Goal: Task Accomplishment & Management: Complete application form

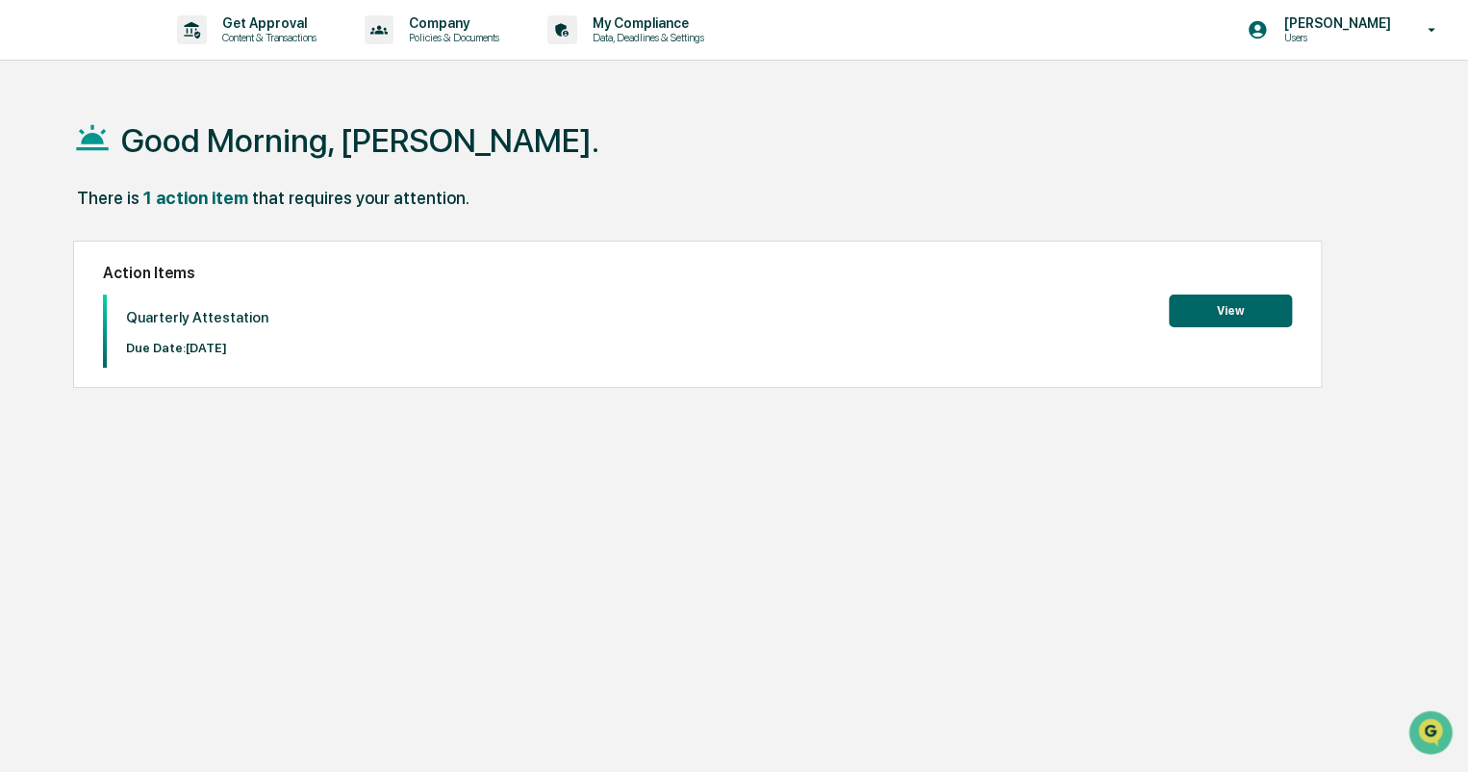
click at [1205, 302] on button "View" at bounding box center [1230, 310] width 123 height 33
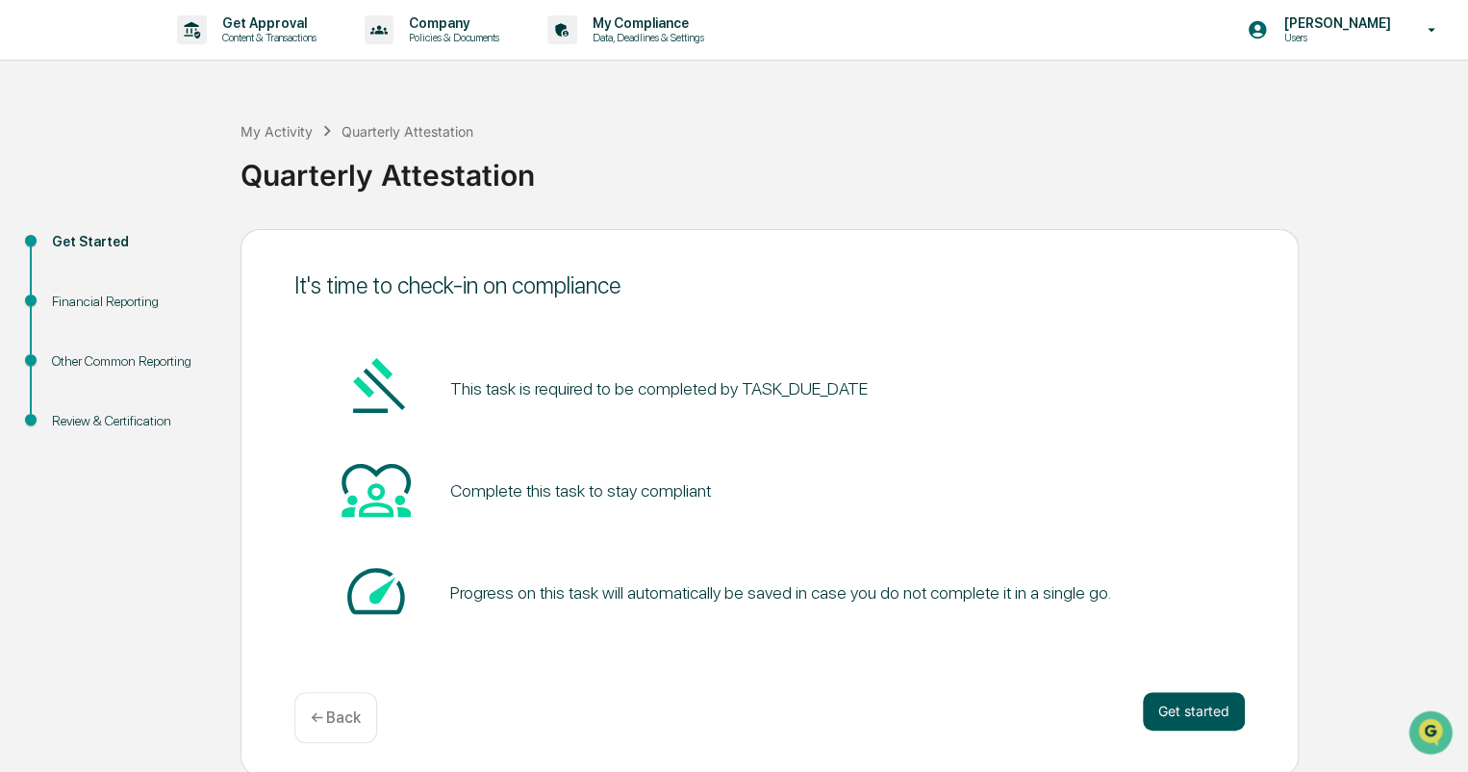
click at [1166, 698] on button "Get started" at bounding box center [1194, 711] width 102 height 38
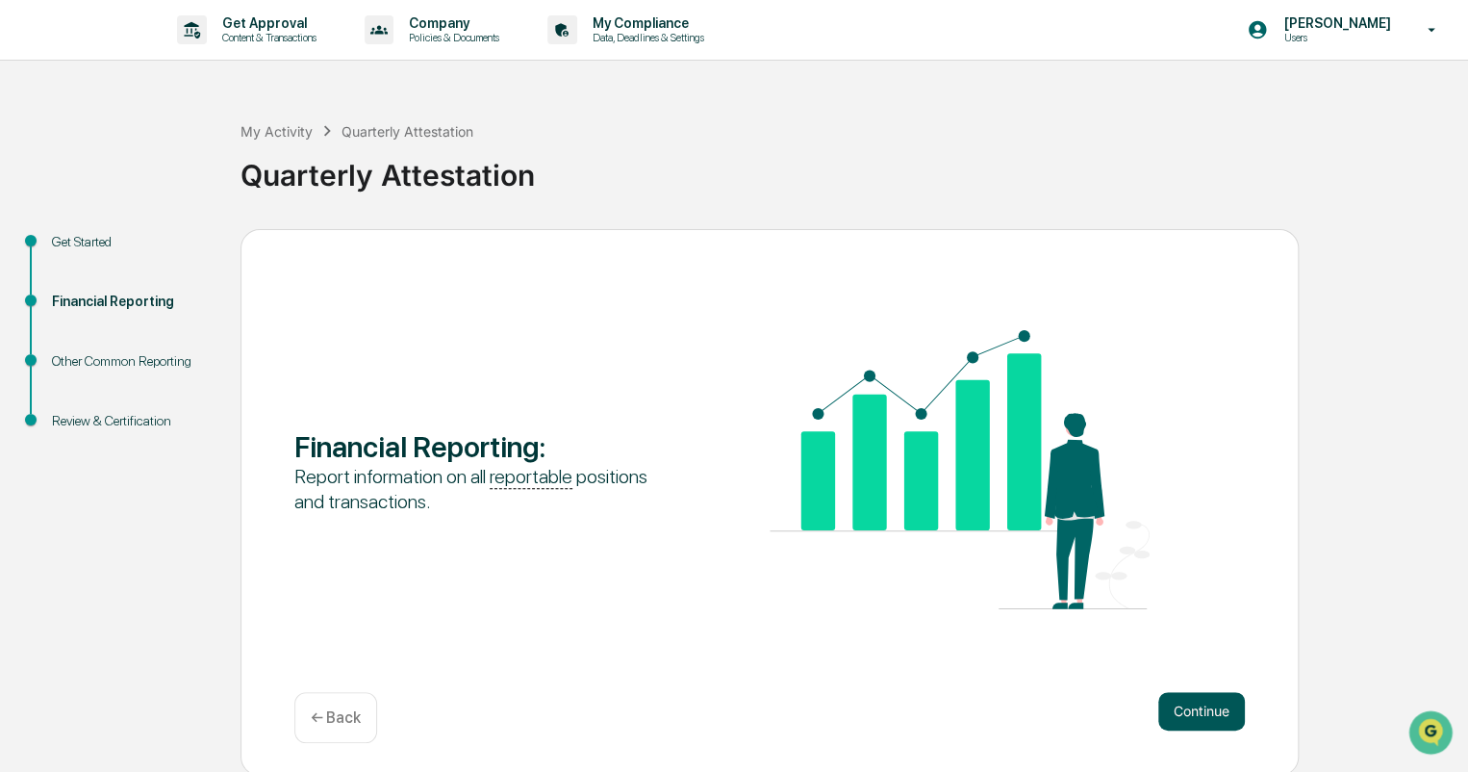
click at [1189, 704] on button "Continue" at bounding box center [1202, 711] width 87 height 38
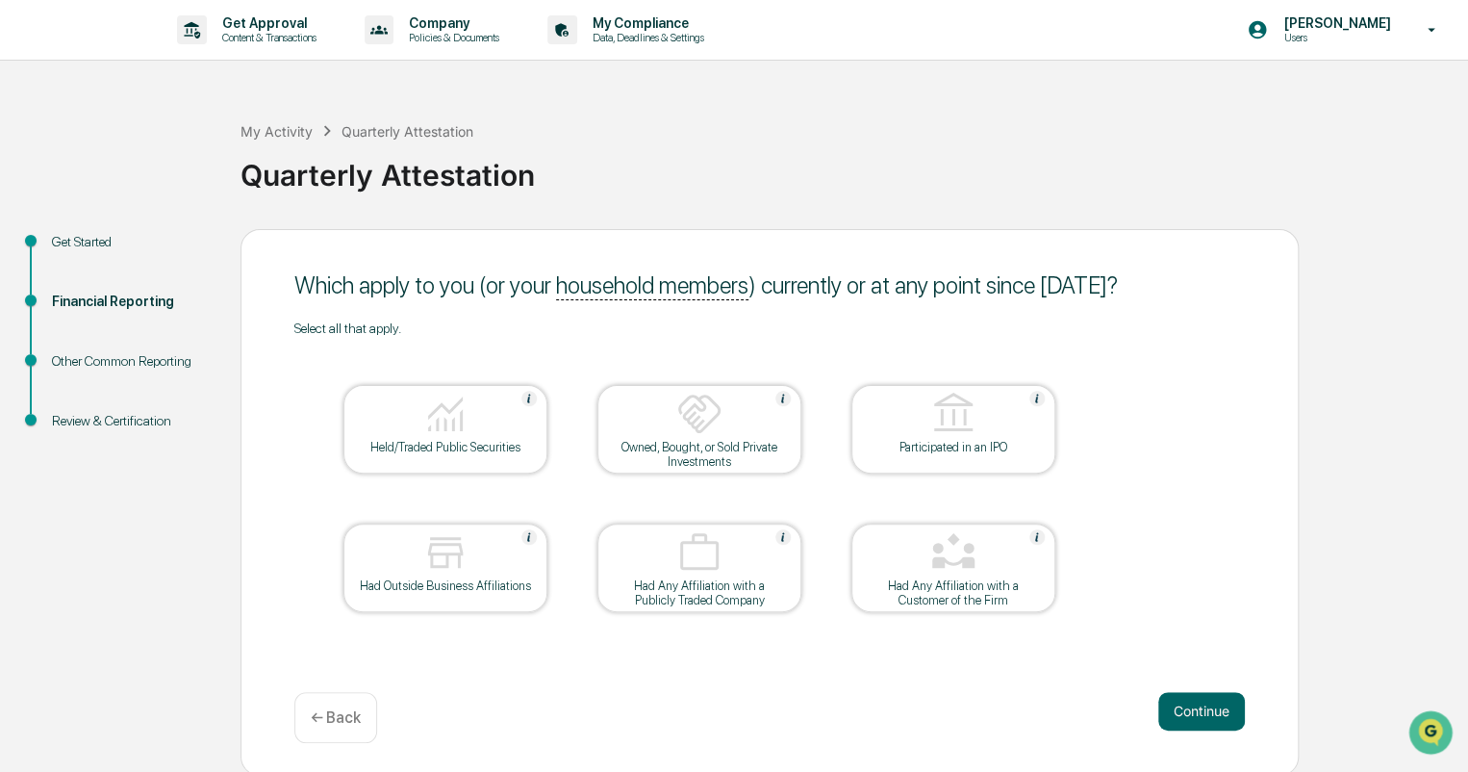
click at [422, 430] on img at bounding box center [445, 414] width 46 height 46
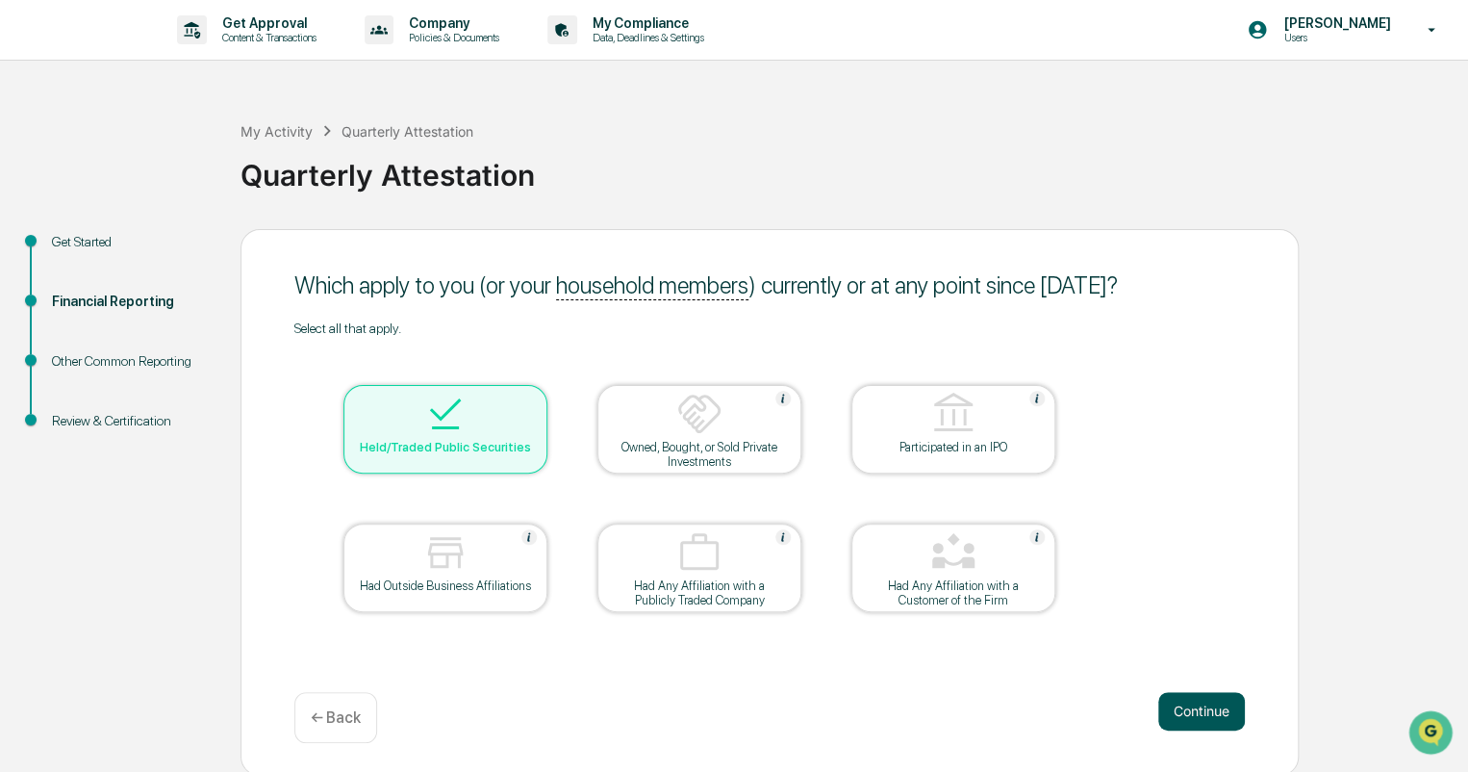
click at [1205, 707] on button "Continue" at bounding box center [1202, 711] width 87 height 38
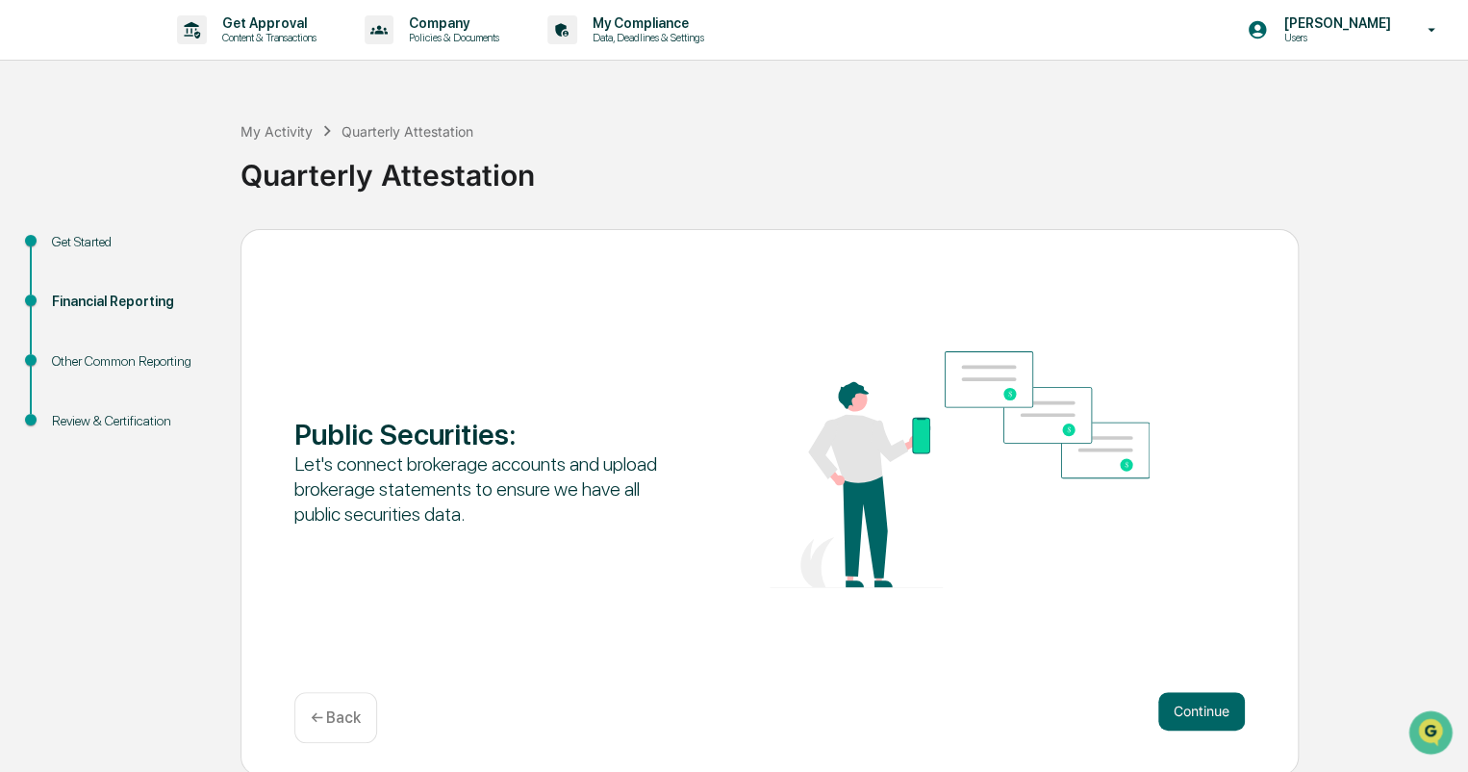
click at [1205, 707] on button "Continue" at bounding box center [1202, 711] width 87 height 38
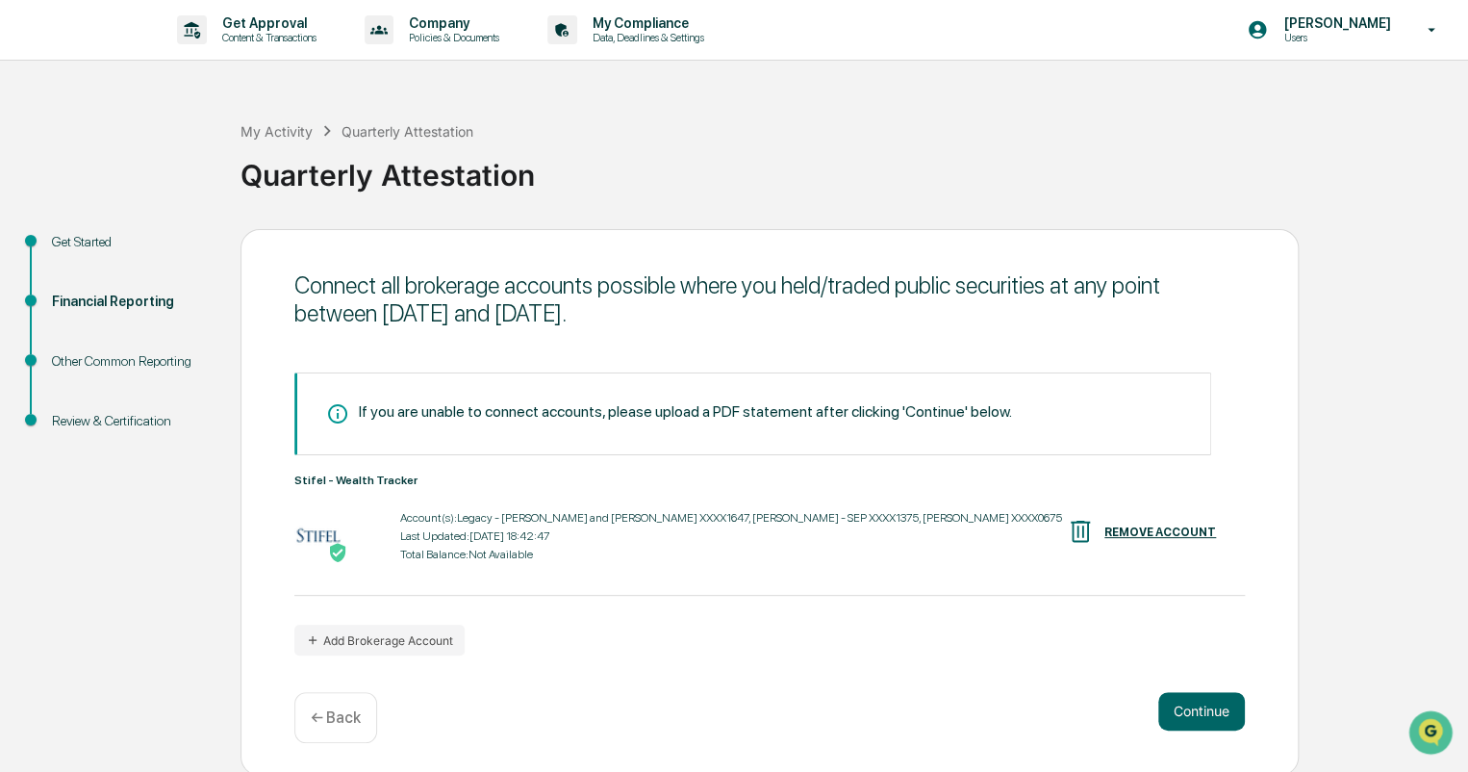
scroll to position [3, 0]
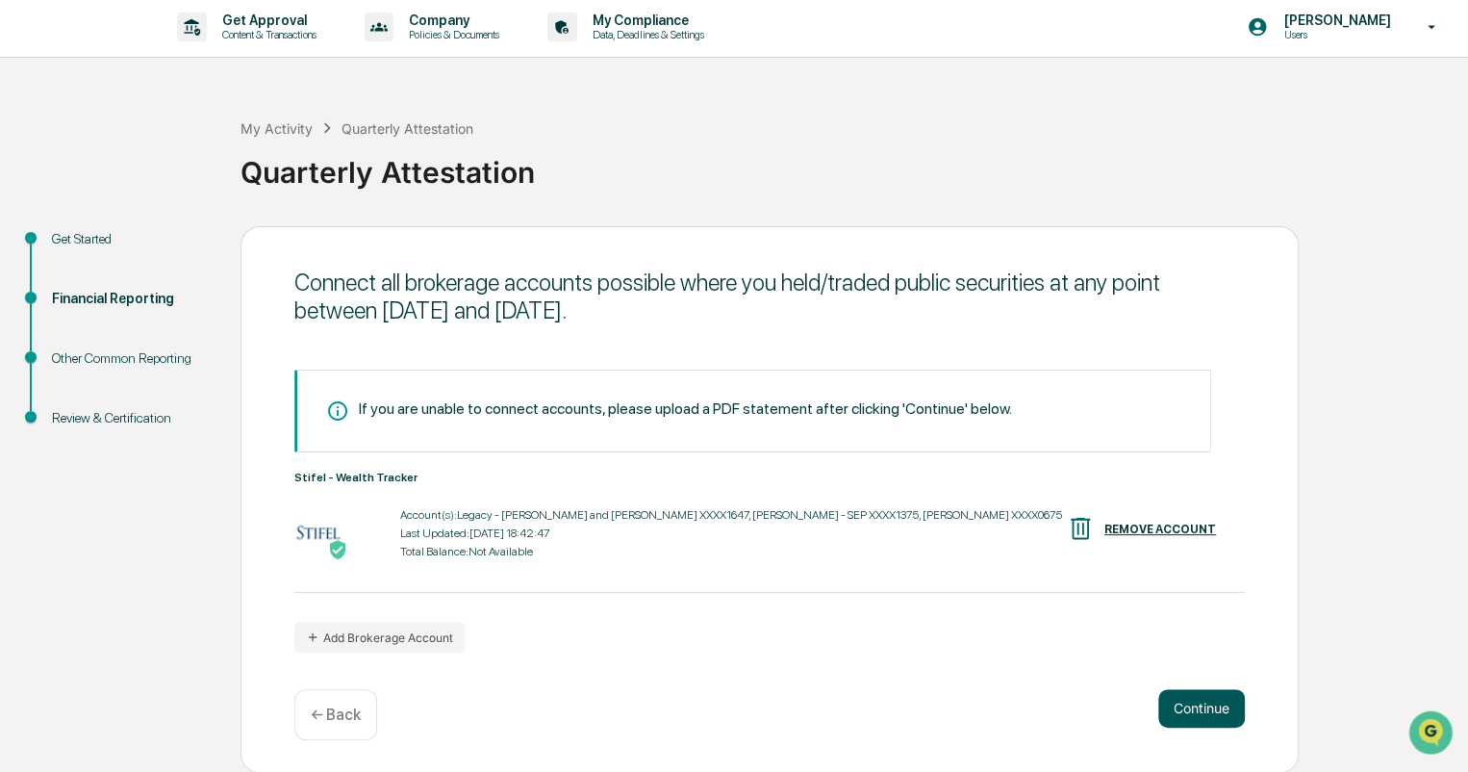
click at [1192, 703] on button "Continue" at bounding box center [1202, 708] width 87 height 38
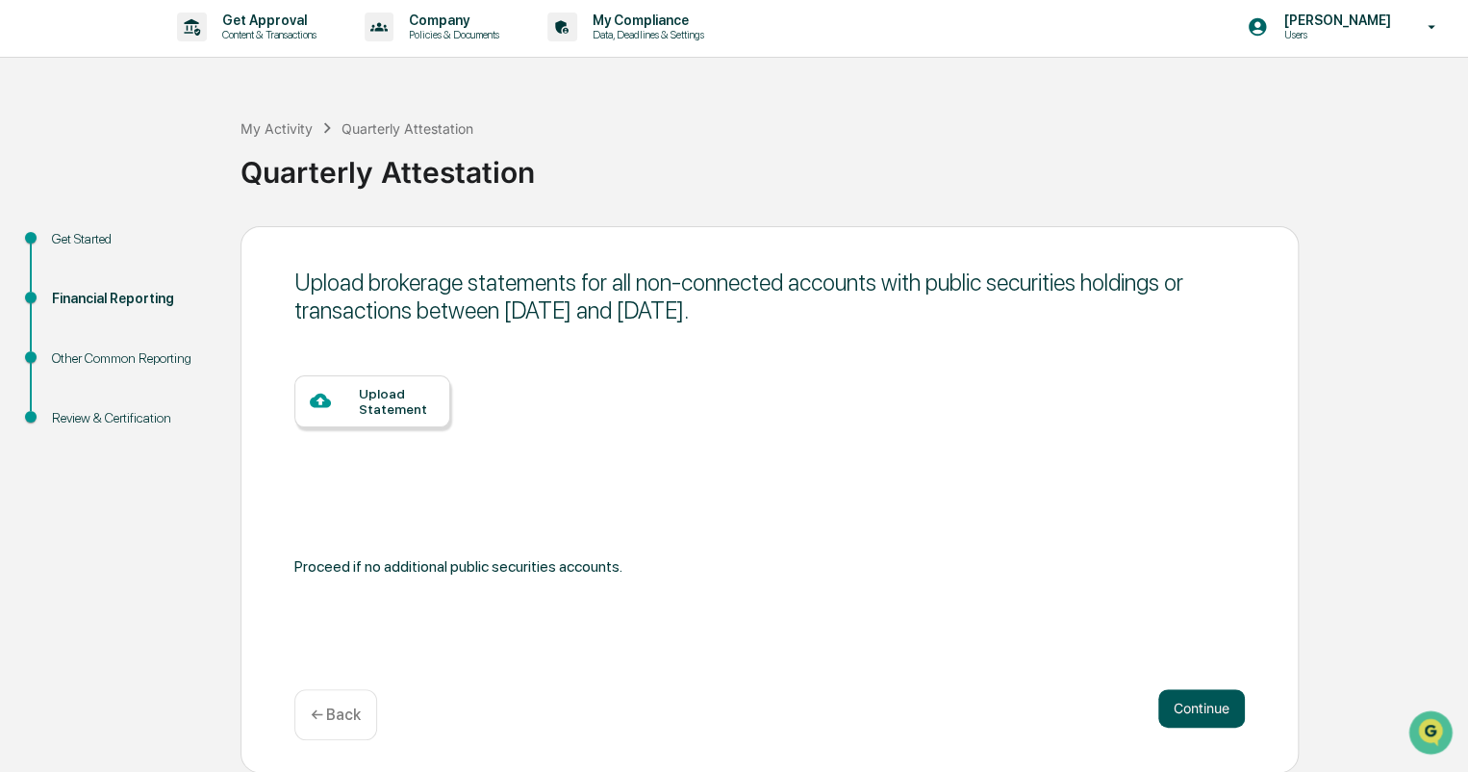
click at [1192, 702] on button "Continue" at bounding box center [1202, 708] width 87 height 38
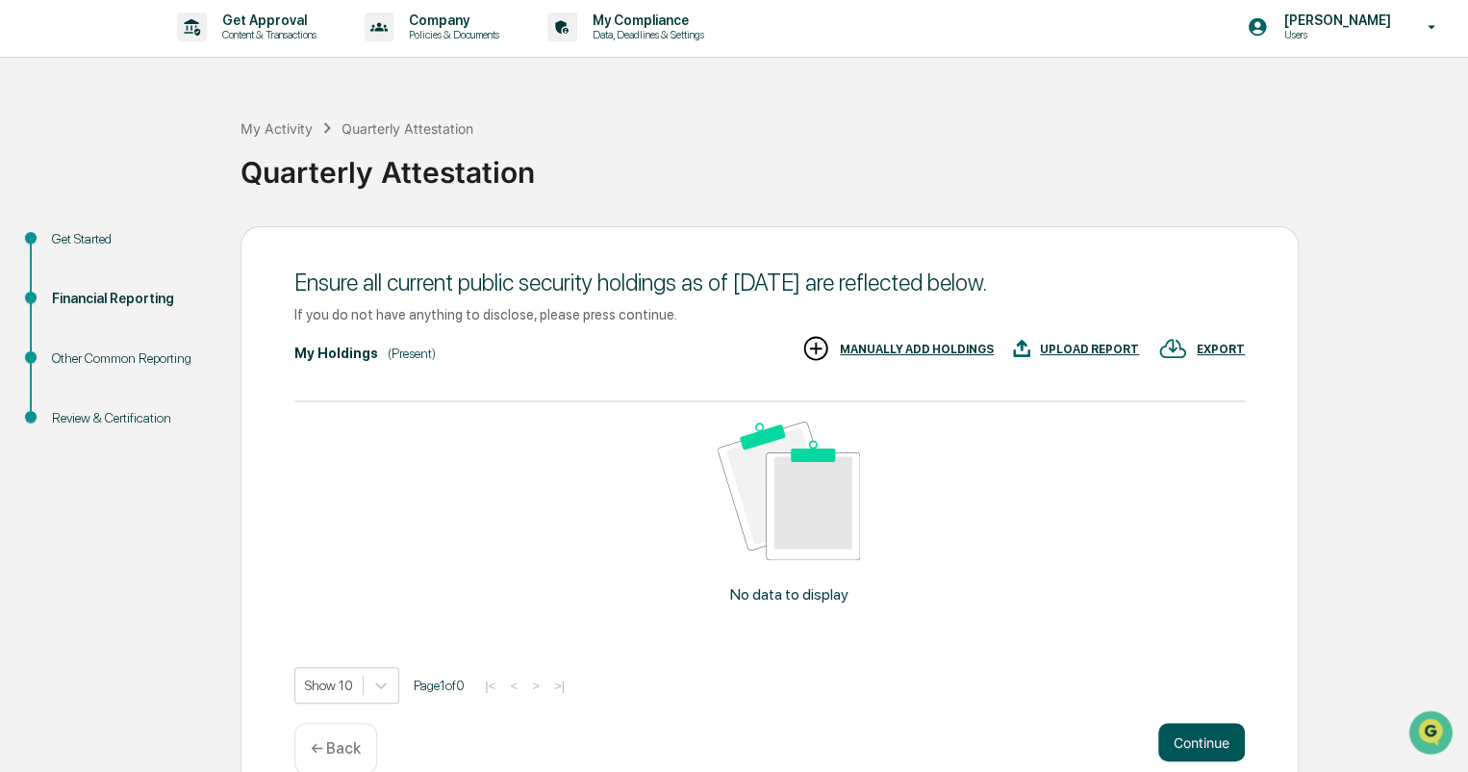
click at [1197, 734] on button "Continue" at bounding box center [1202, 742] width 87 height 38
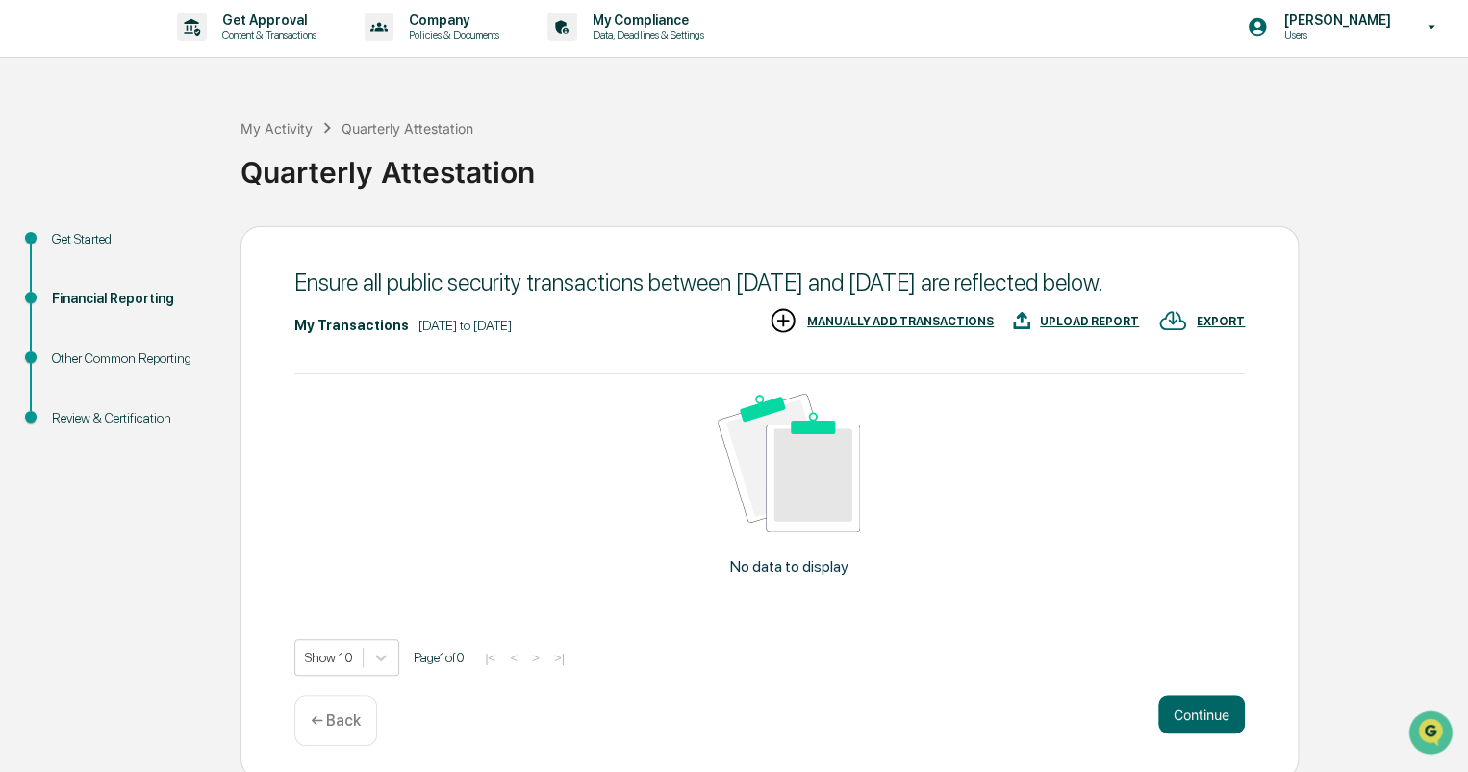
click at [1200, 728] on button "Continue" at bounding box center [1202, 714] width 87 height 38
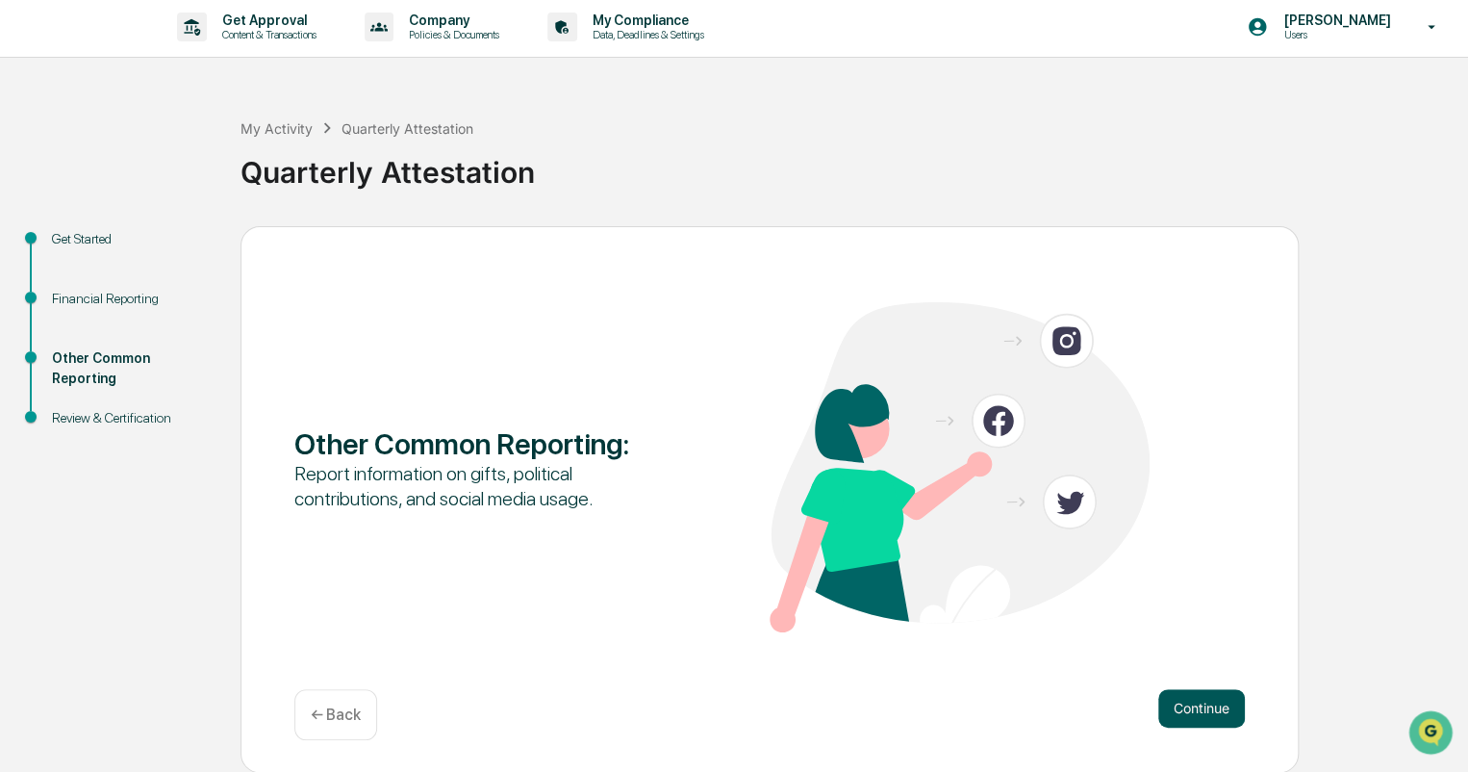
click at [1197, 702] on button "Continue" at bounding box center [1202, 708] width 87 height 38
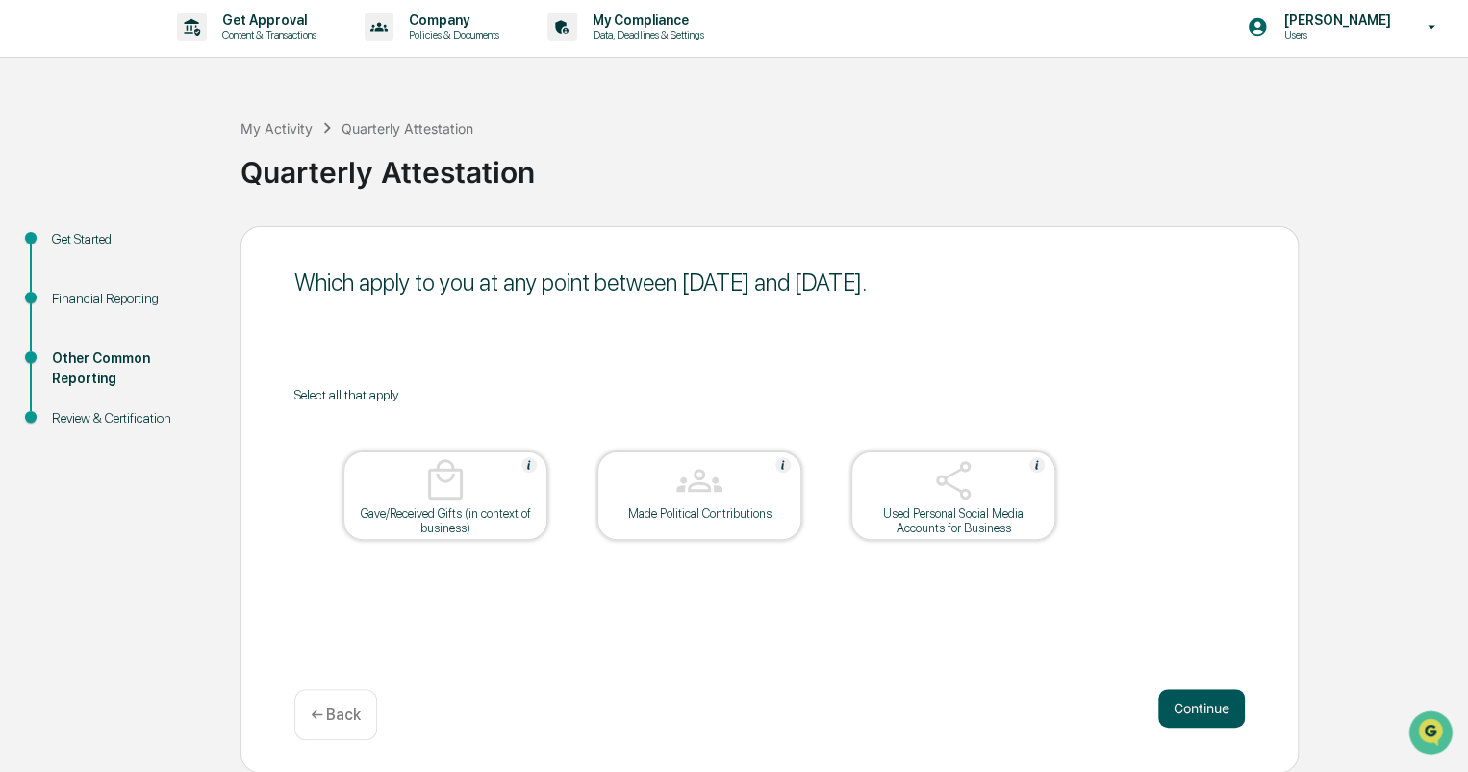
click at [1198, 708] on button "Continue" at bounding box center [1202, 708] width 87 height 38
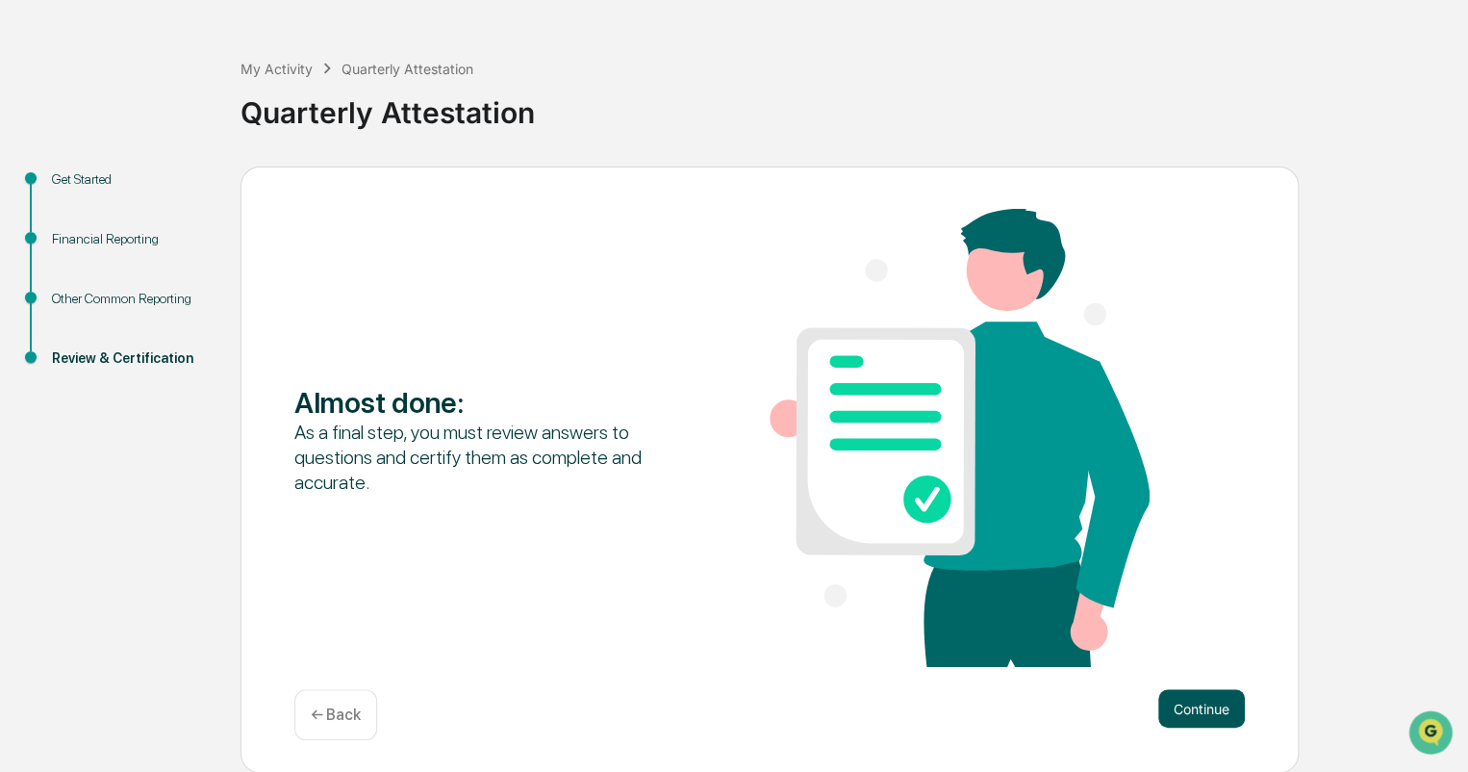
scroll to position [64, 0]
click at [1200, 704] on button "Continue" at bounding box center [1202, 707] width 87 height 38
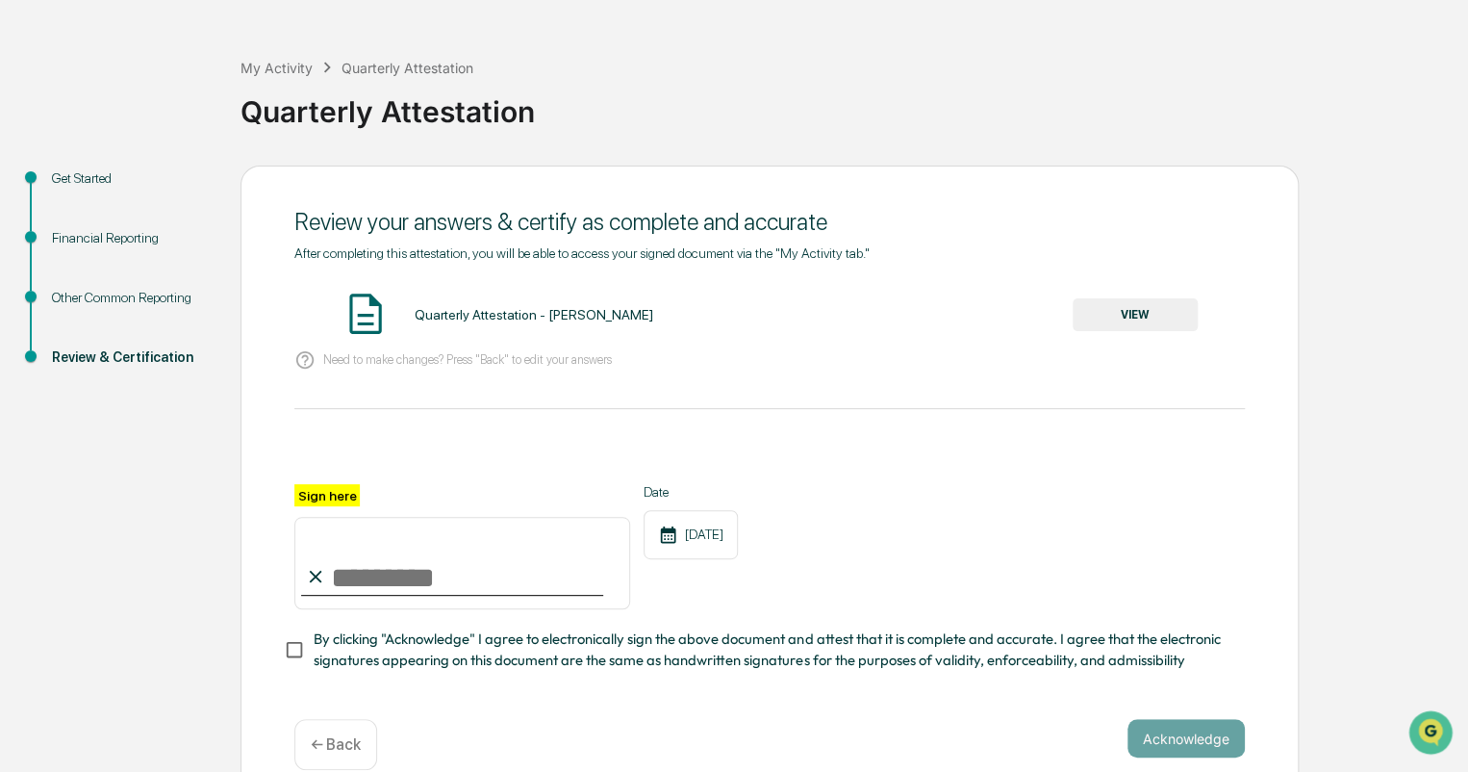
click at [366, 574] on input "Sign here" at bounding box center [462, 563] width 336 height 92
type input "**********"
click at [1188, 750] on button "Acknowledge" at bounding box center [1186, 738] width 117 height 38
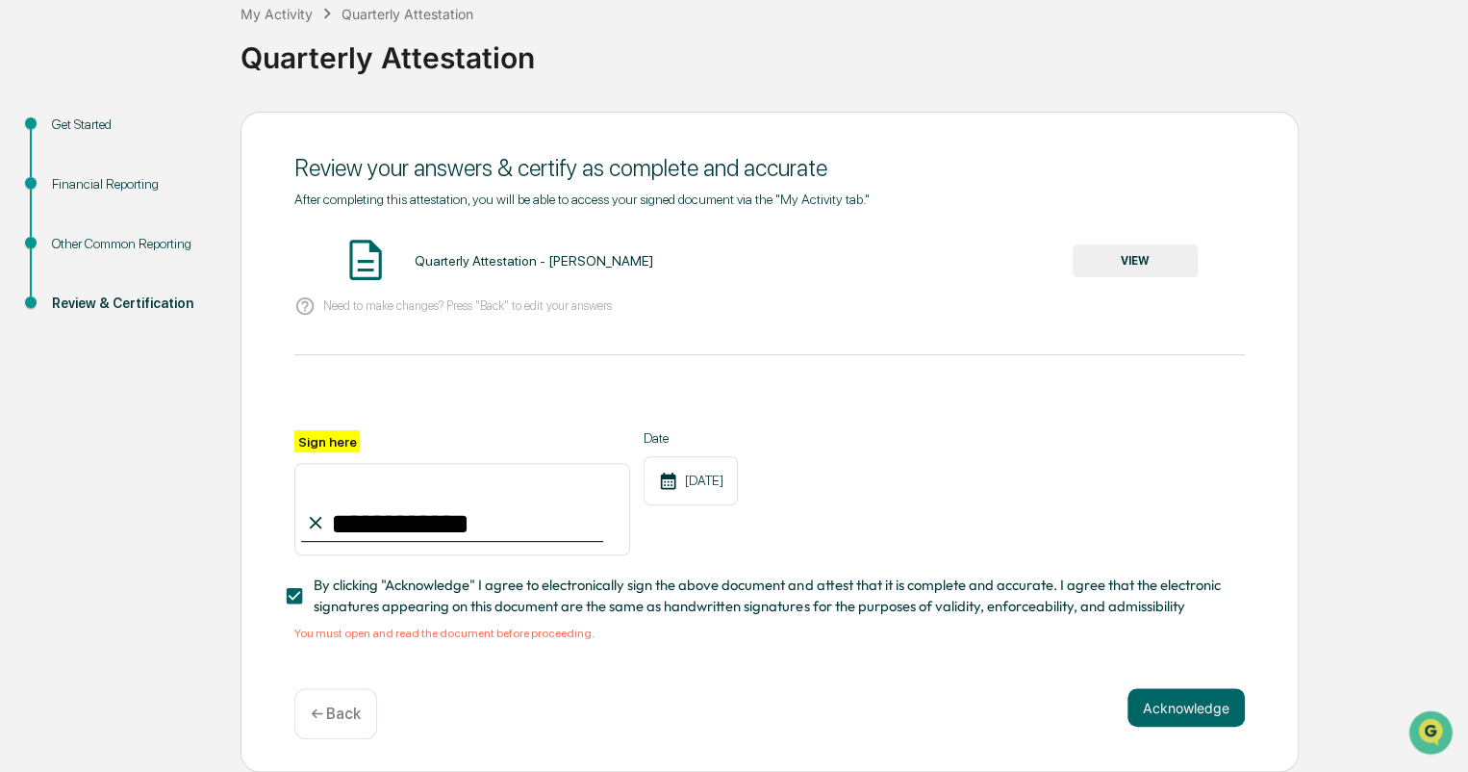
scroll to position [124, 0]
click at [1115, 253] on button "VIEW" at bounding box center [1135, 260] width 125 height 33
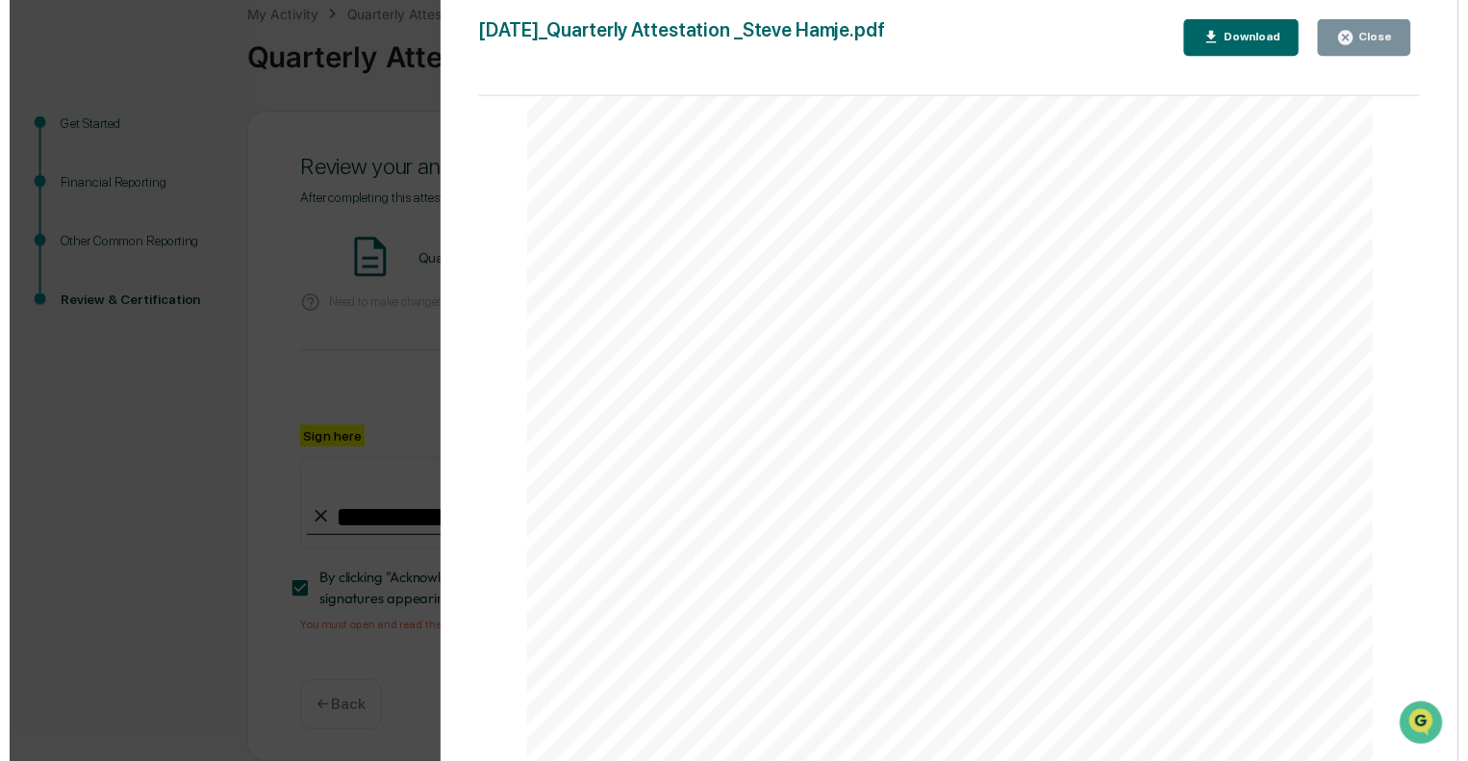
scroll to position [4417, 0]
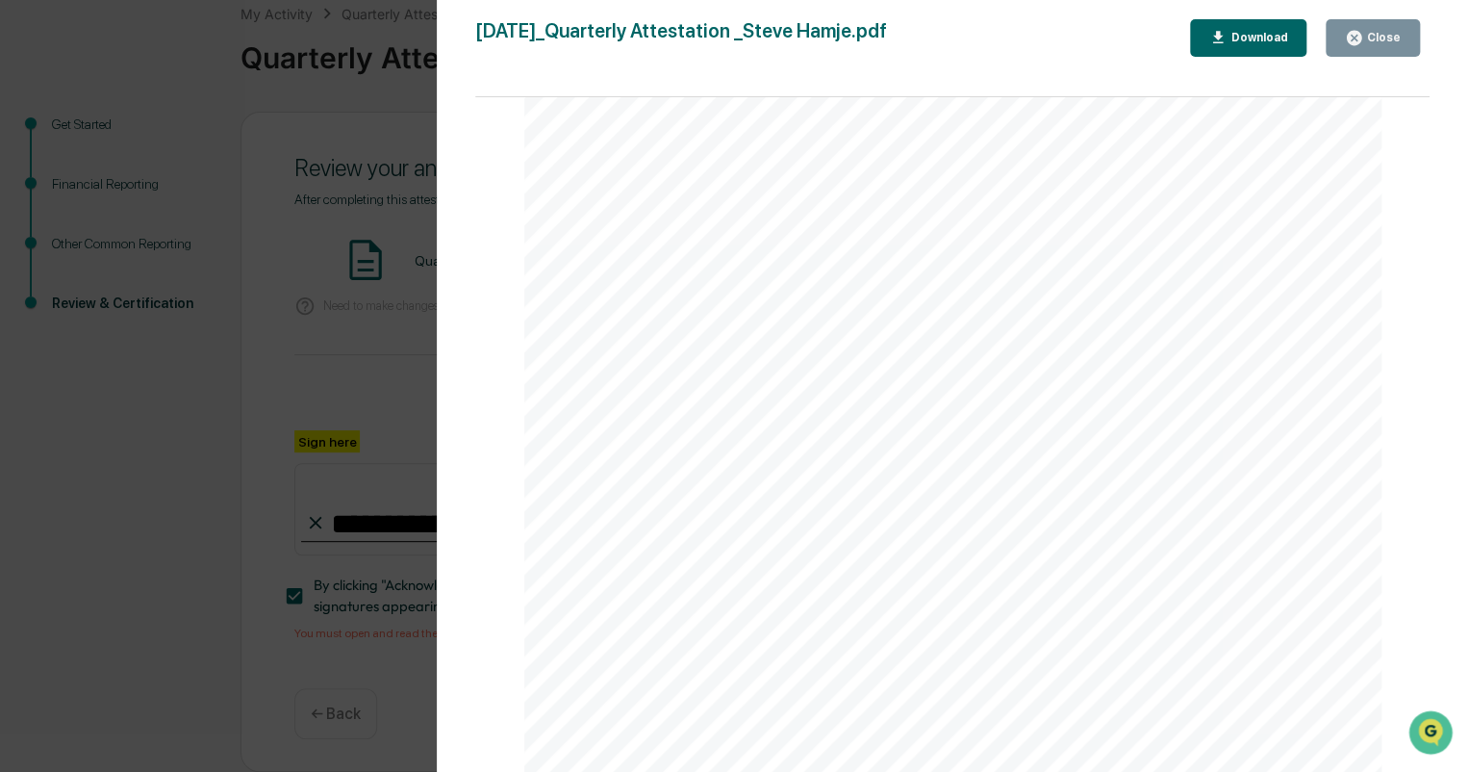
click at [1368, 38] on div "Close" at bounding box center [1383, 37] width 38 height 13
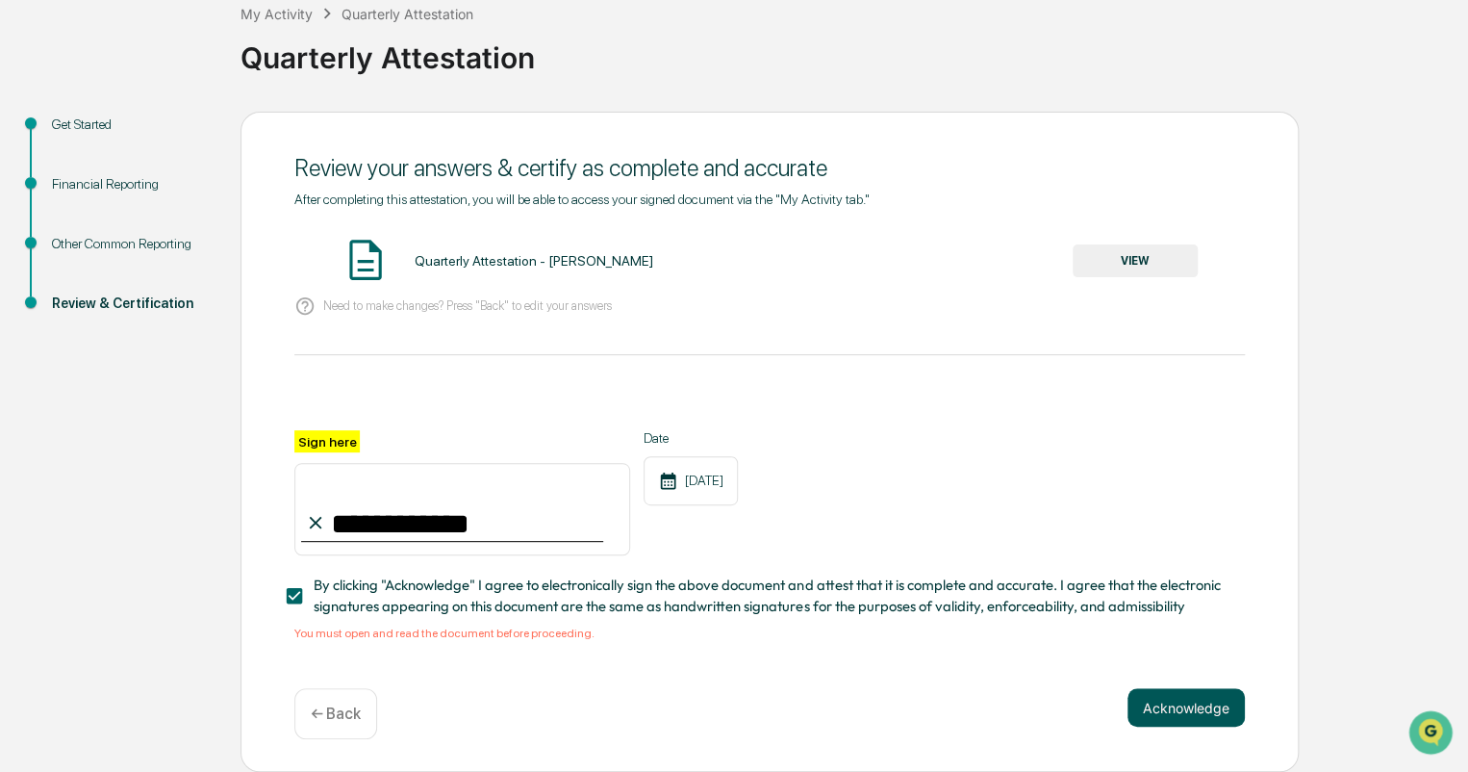
click at [1191, 700] on button "Acknowledge" at bounding box center [1186, 707] width 117 height 38
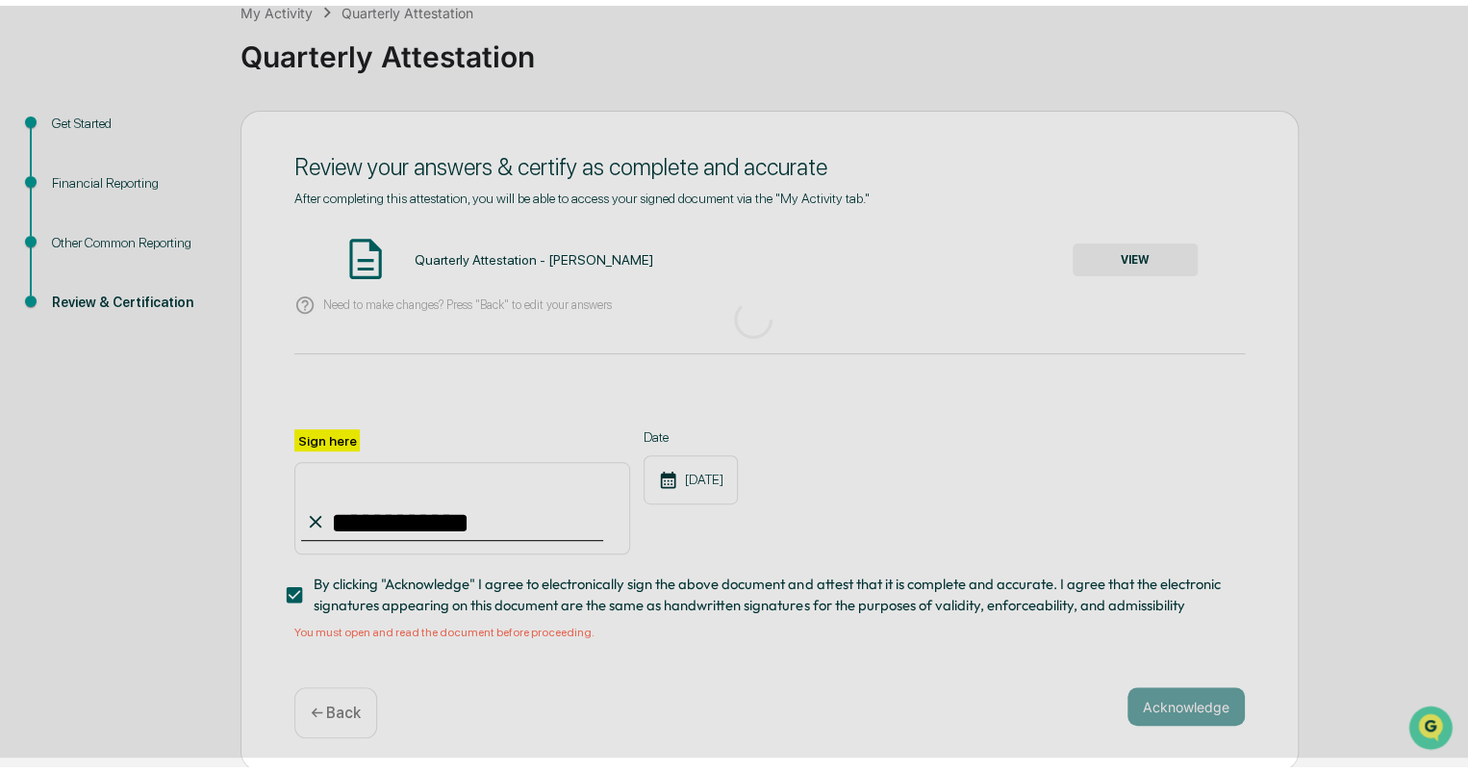
scroll to position [3, 0]
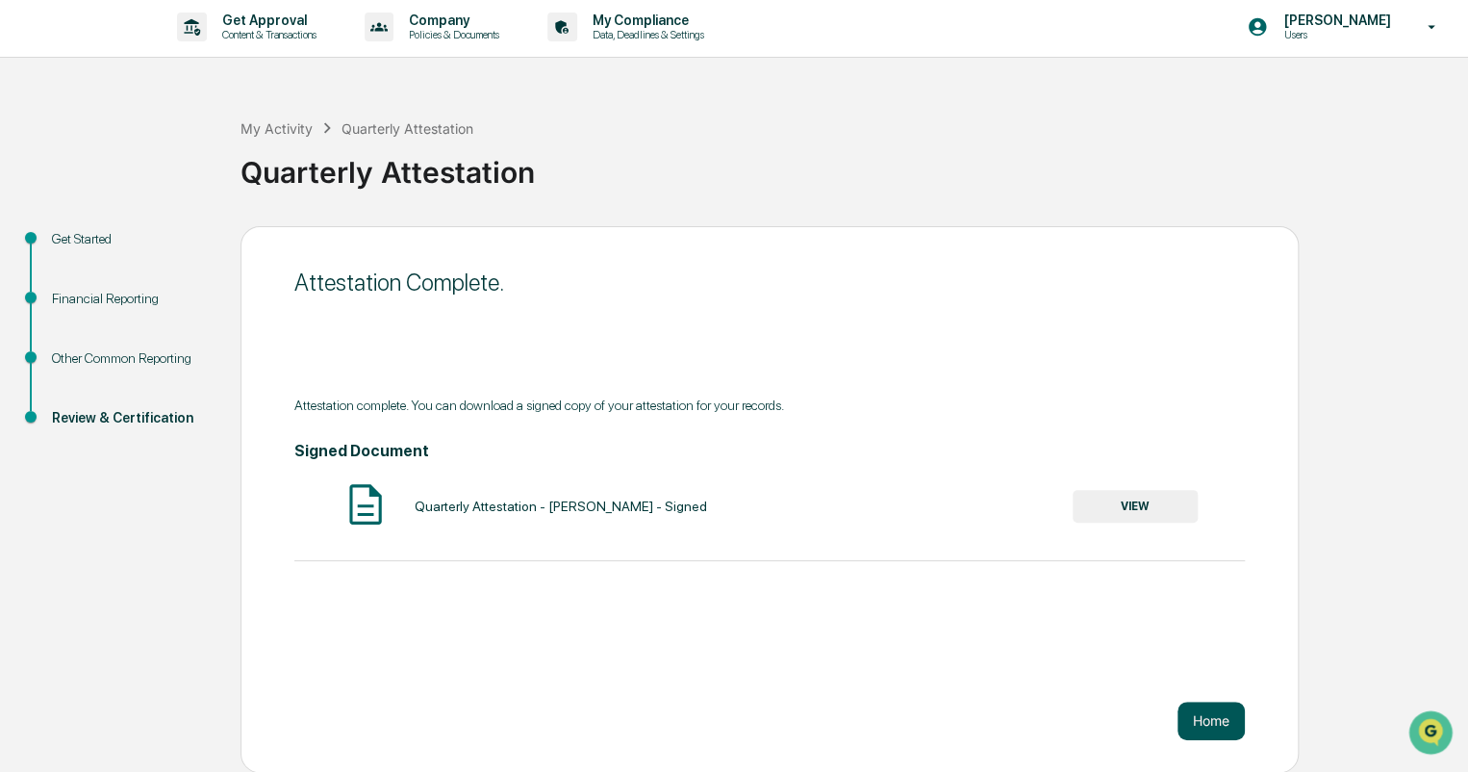
click at [1217, 721] on button "Home" at bounding box center [1211, 721] width 67 height 38
